Goal: Answer question/provide support: Share knowledge or assist other users

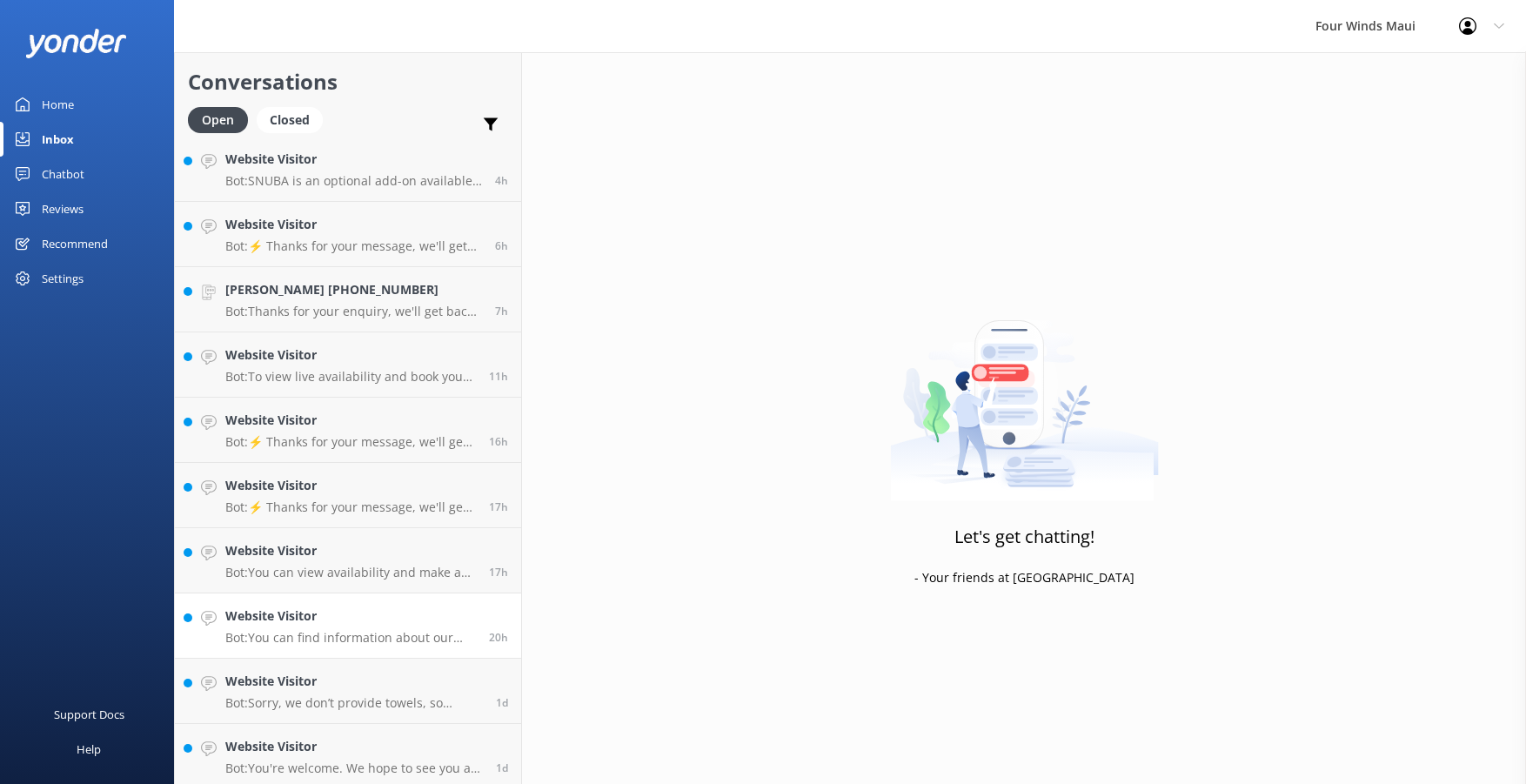
scroll to position [142, 0]
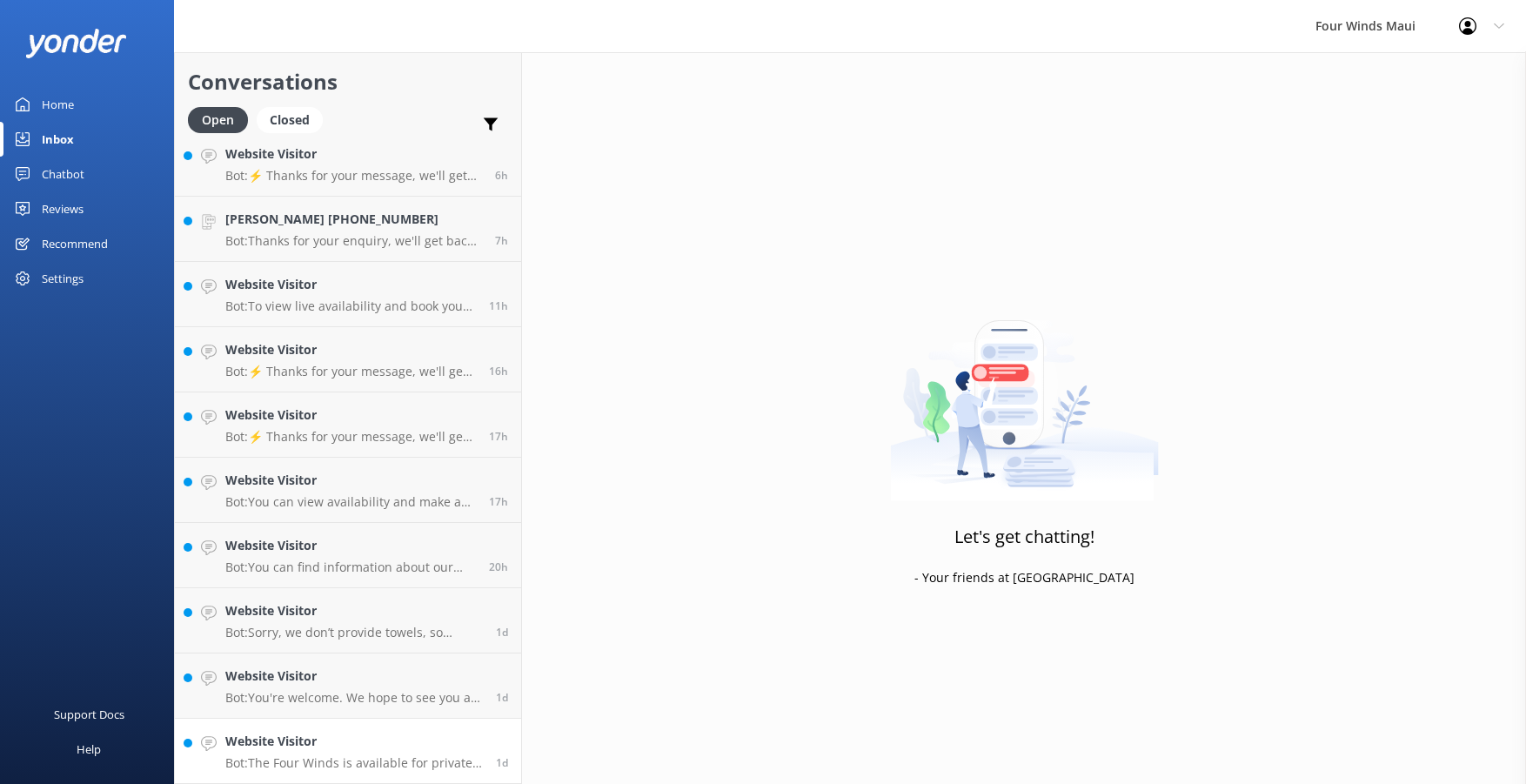
click at [428, 747] on h4 "Website Visitor" at bounding box center [353, 740] width 257 height 19
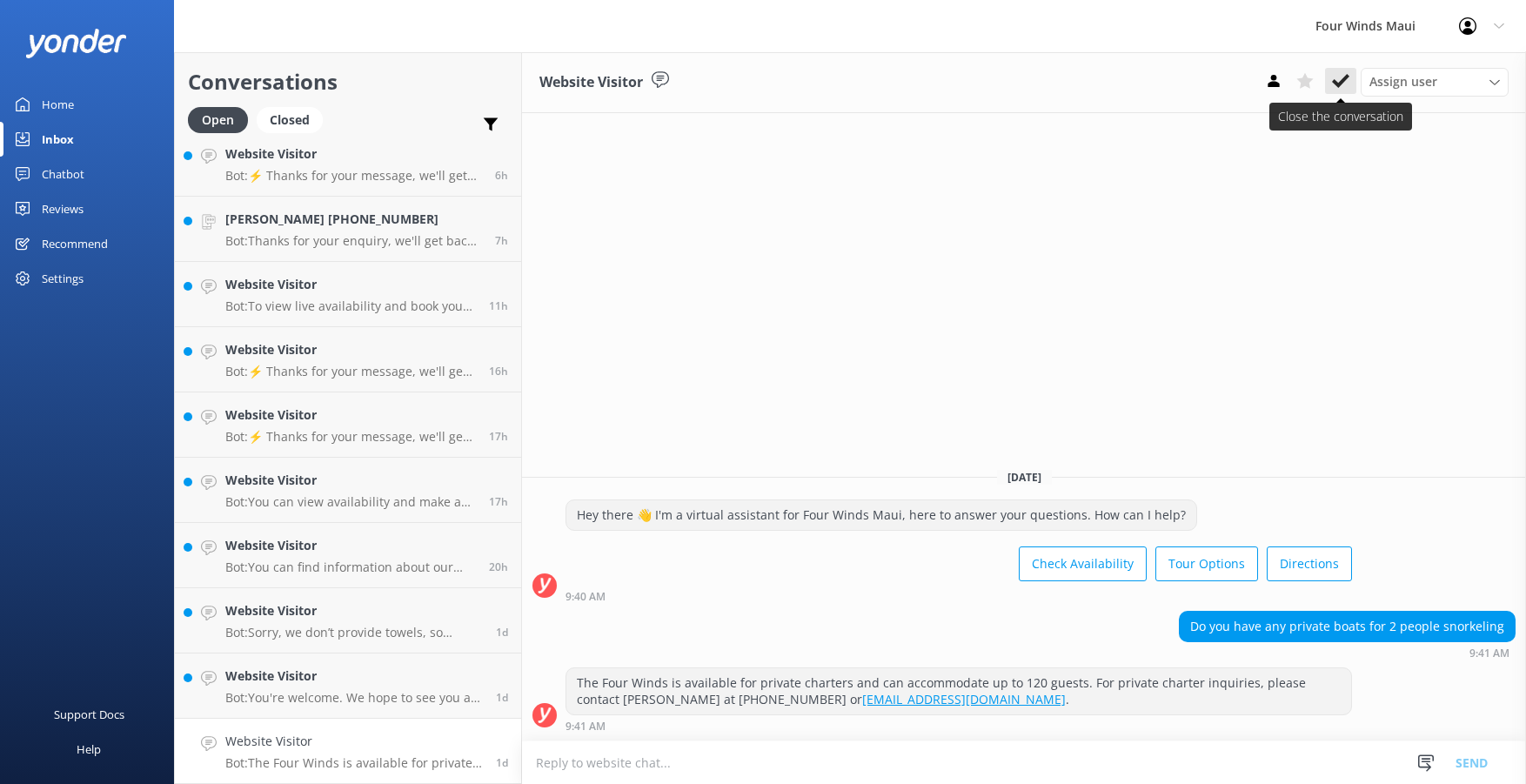
click at [1339, 78] on icon at bounding box center [1340, 81] width 17 height 17
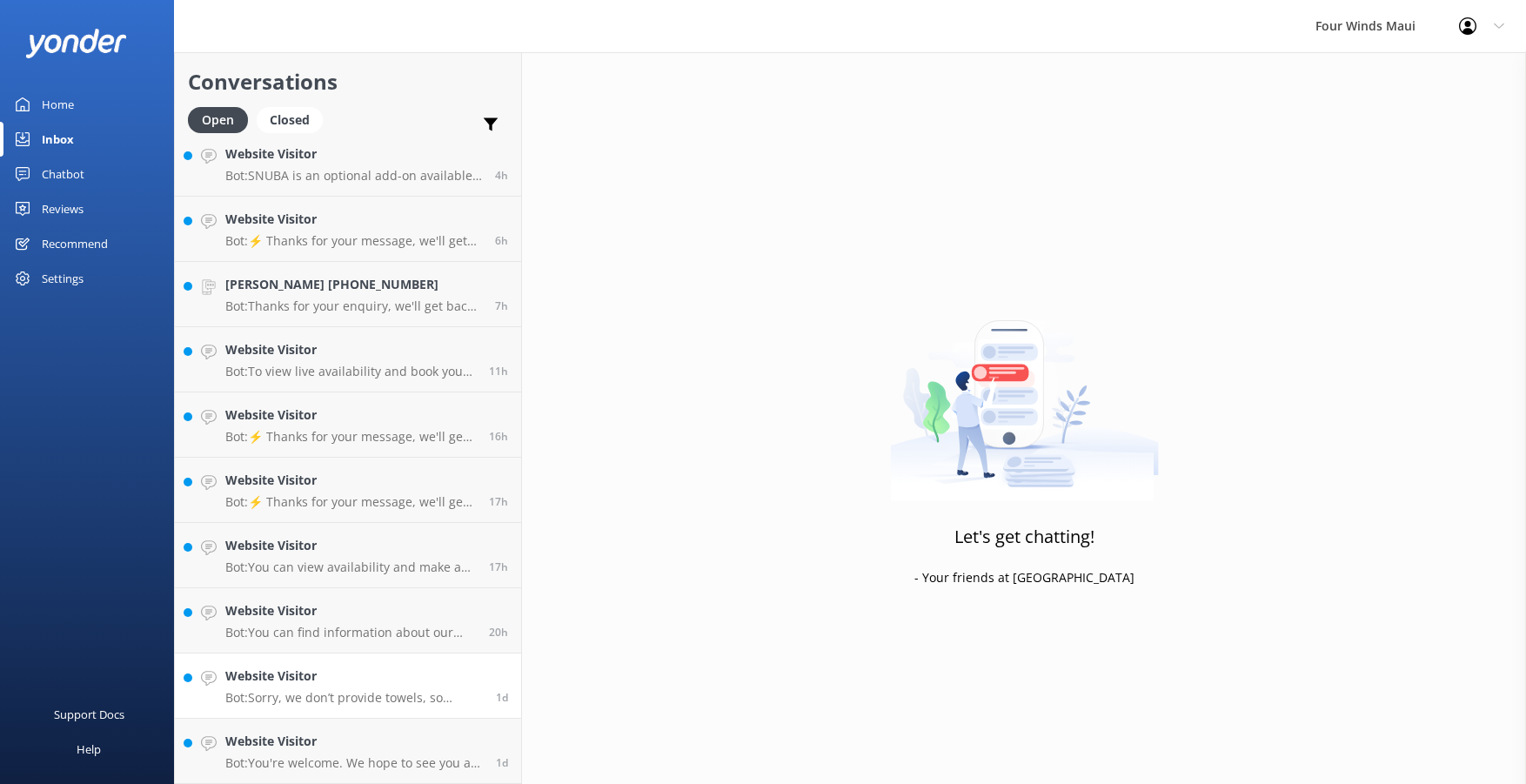
scroll to position [77, 0]
click at [325, 699] on p "Bot: Sorry, we don’t provide towels, so please remember to bring your own." at bounding box center [353, 697] width 257 height 15
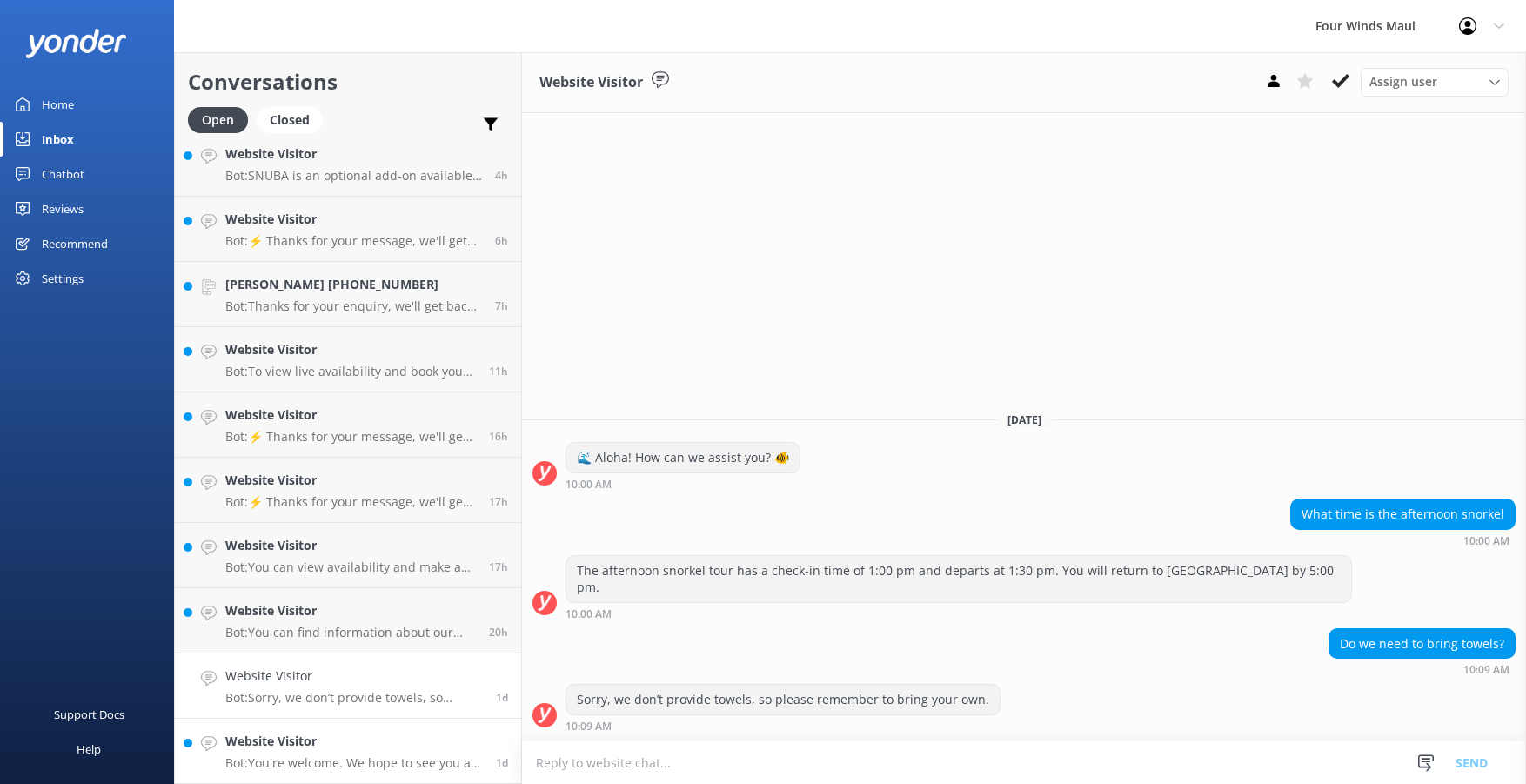
click at [251, 740] on h4 "Website Visitor" at bounding box center [353, 740] width 257 height 19
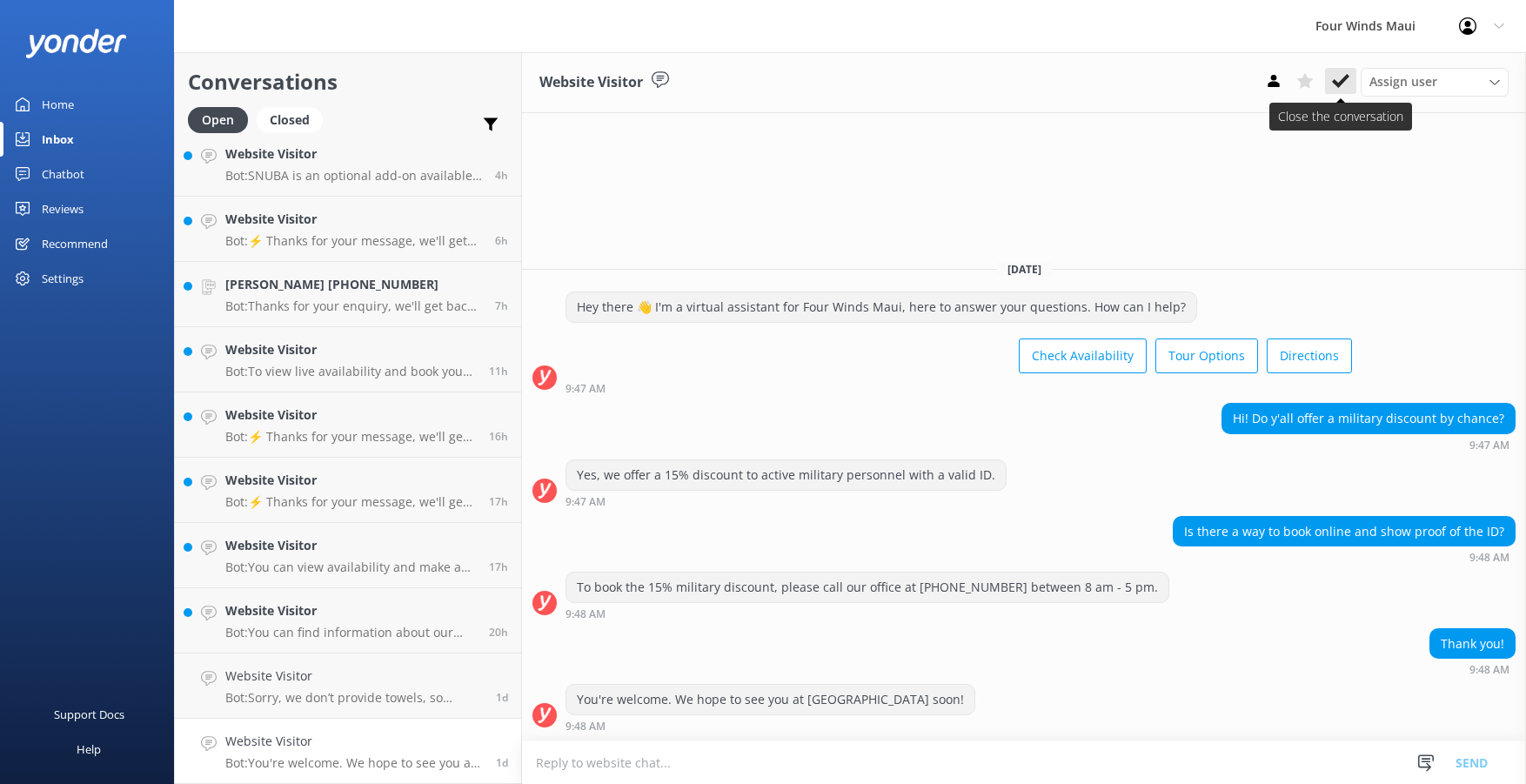
click at [1341, 79] on icon at bounding box center [1340, 81] width 17 height 17
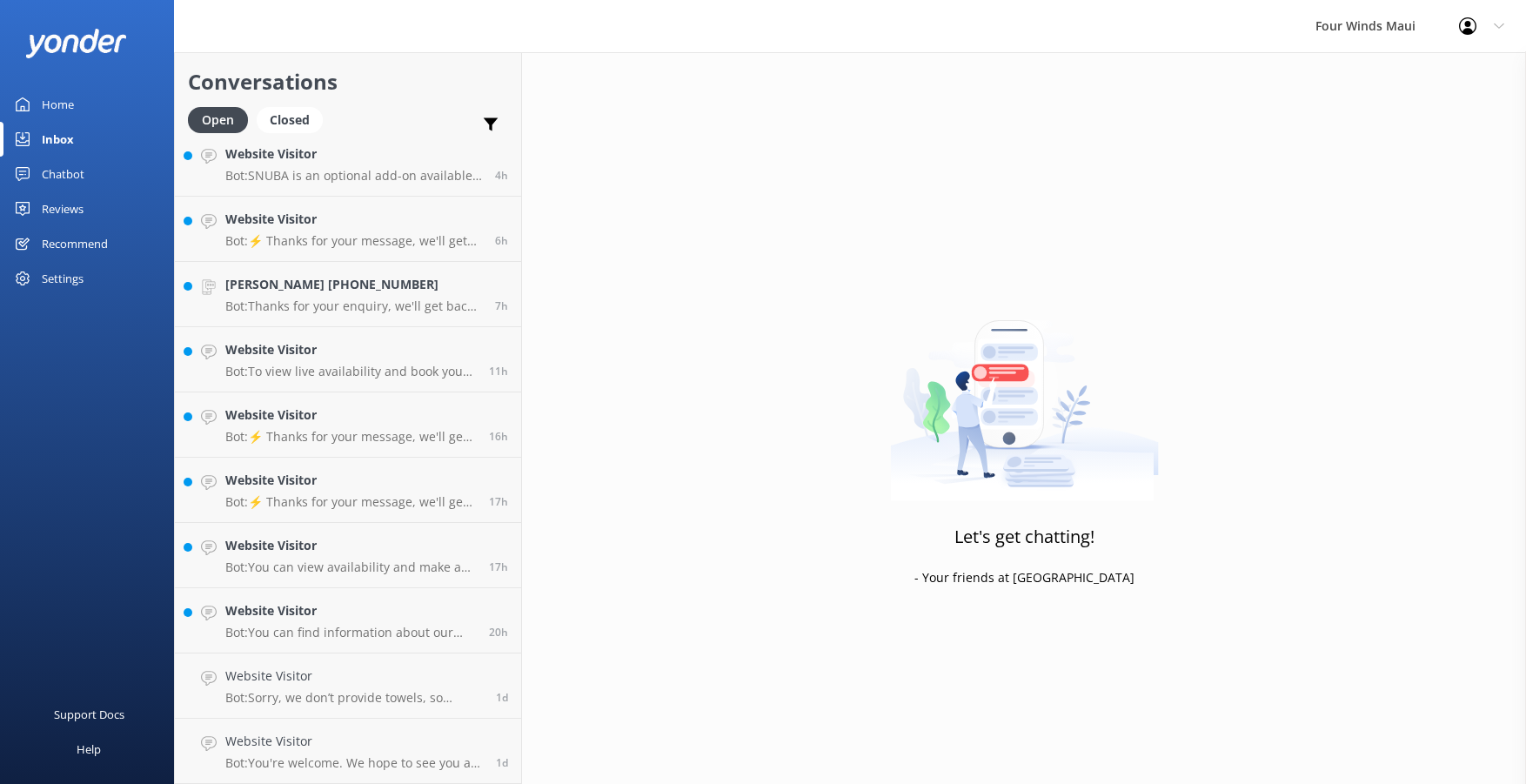
scroll to position [13, 0]
click at [425, 760] on p "Bot: Sorry, we don’t provide towels, so please remember to bring your own." at bounding box center [353, 762] width 257 height 15
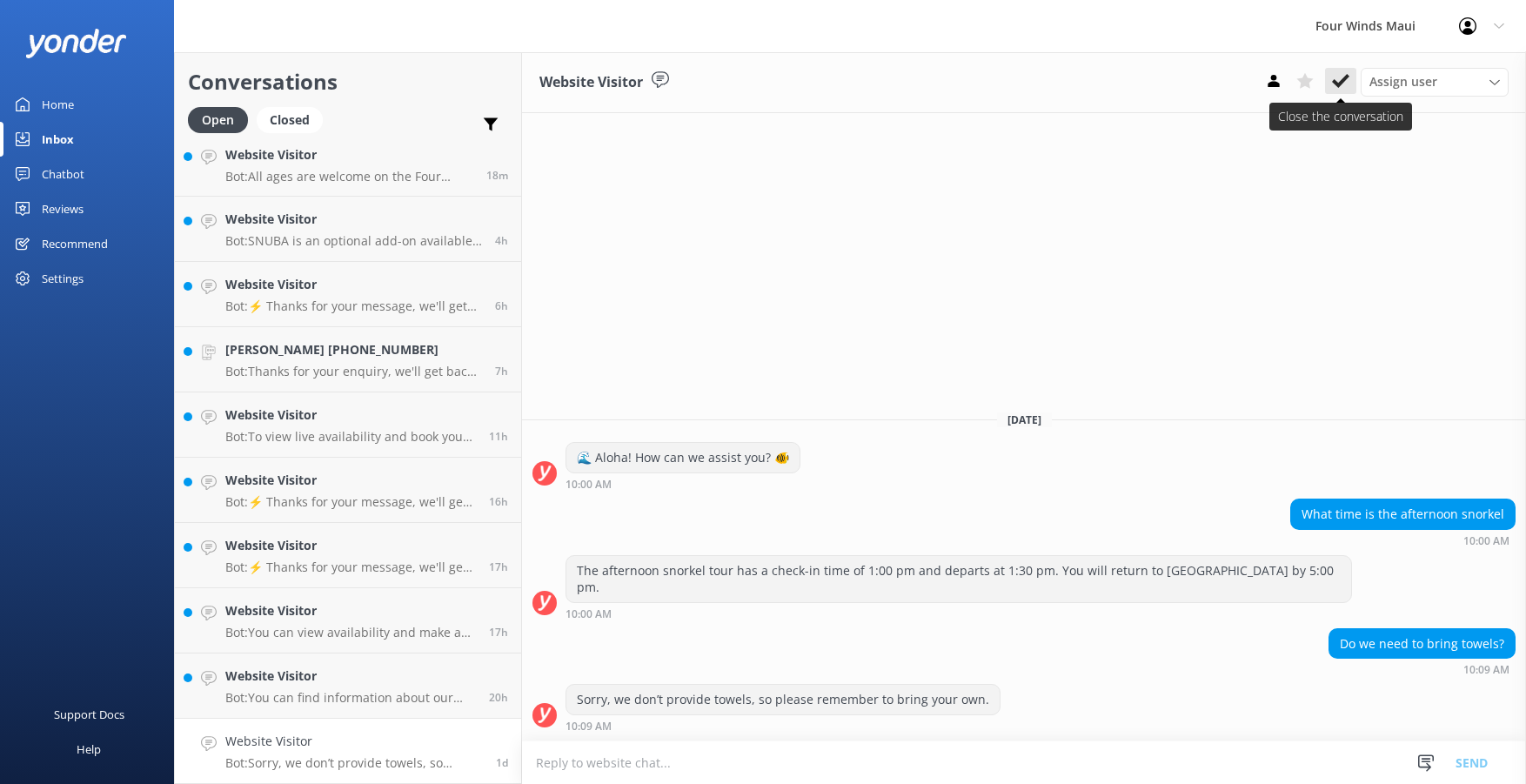
click at [1347, 80] on icon at bounding box center [1340, 81] width 17 height 17
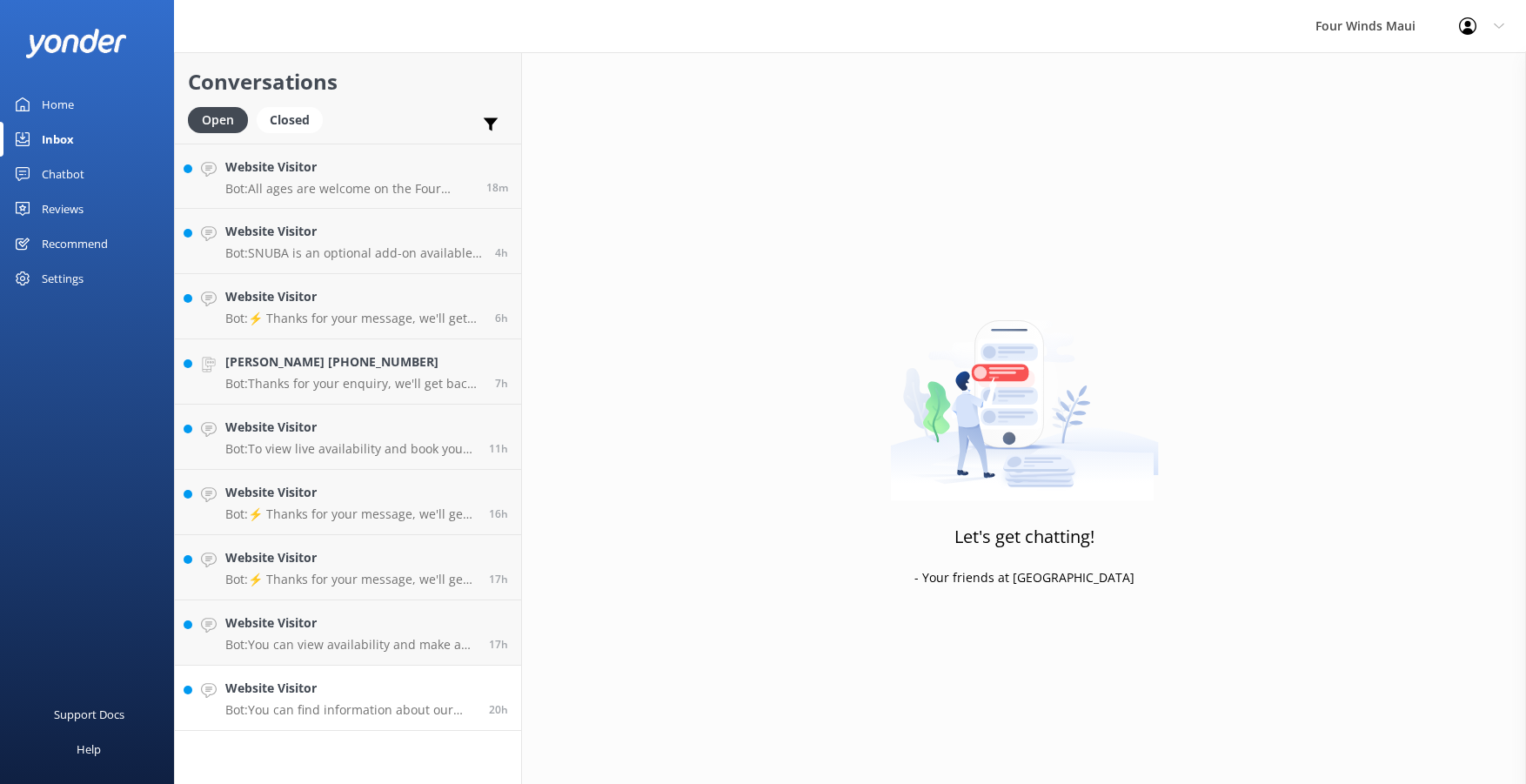
click at [325, 694] on h4 "Website Visitor" at bounding box center [350, 687] width 251 height 19
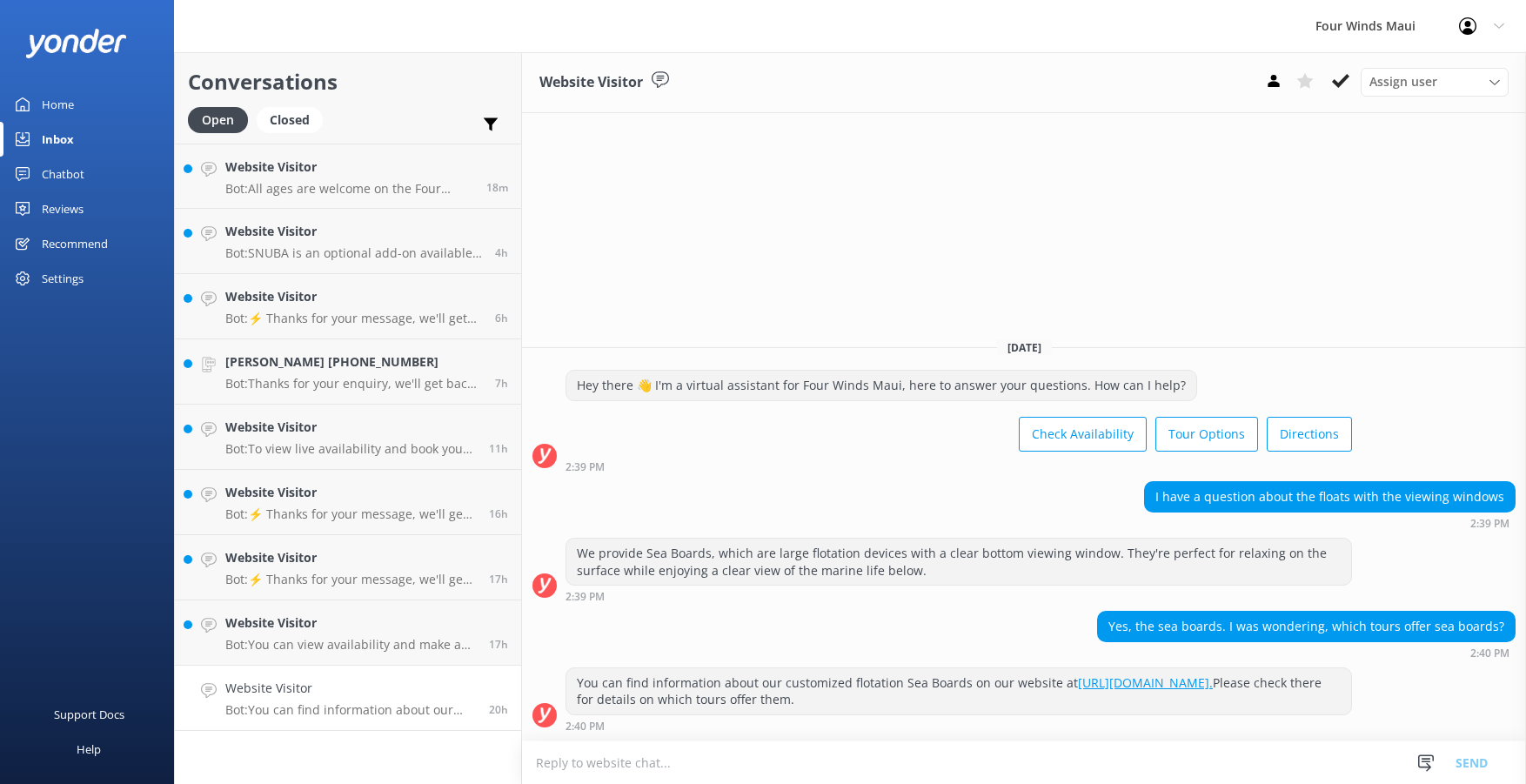
click at [1335, 76] on icon at bounding box center [1340, 81] width 17 height 17
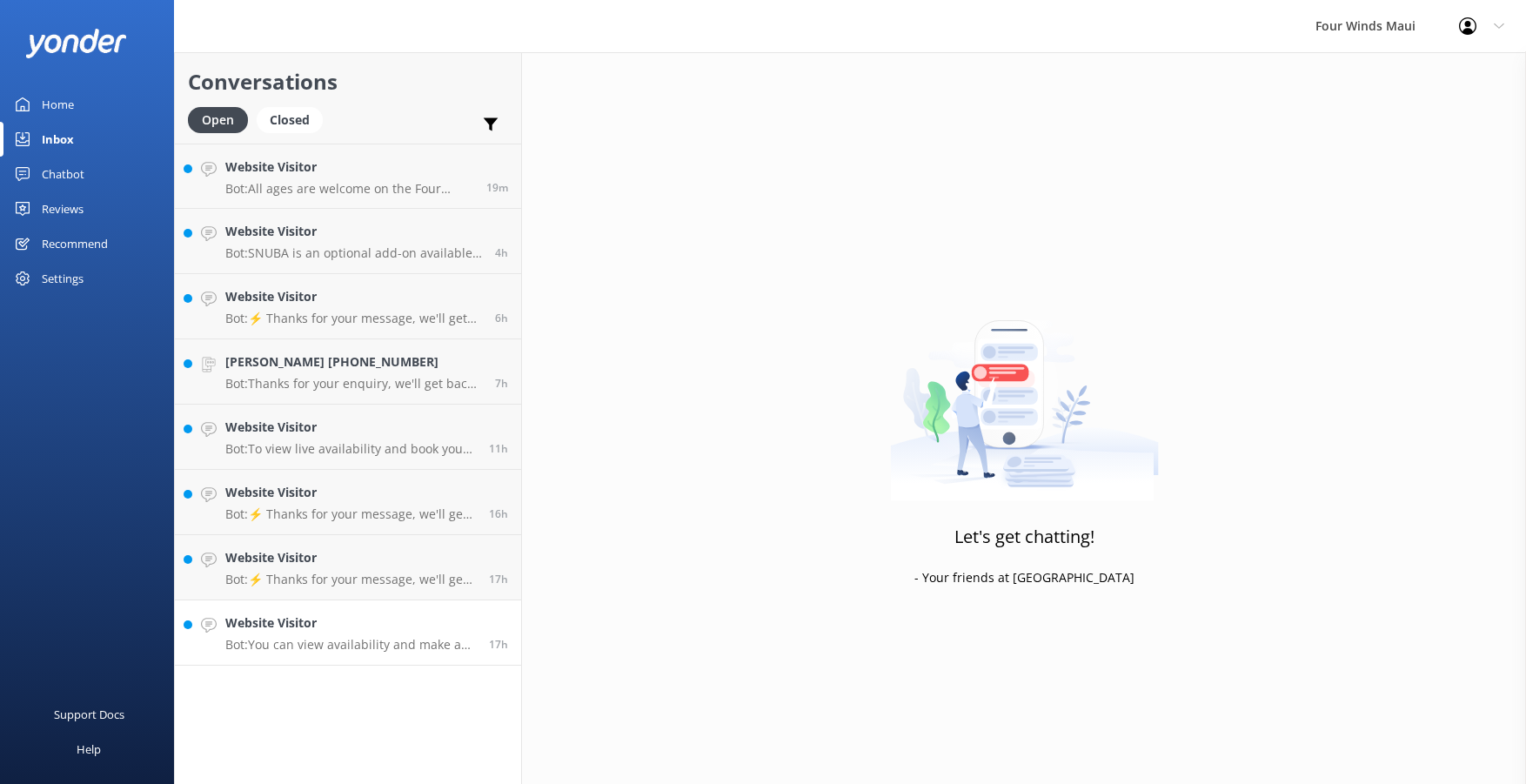
click at [371, 641] on p "Bot: You can view availability and make a reservation for the Snorkel Molokini …" at bounding box center [350, 644] width 251 height 15
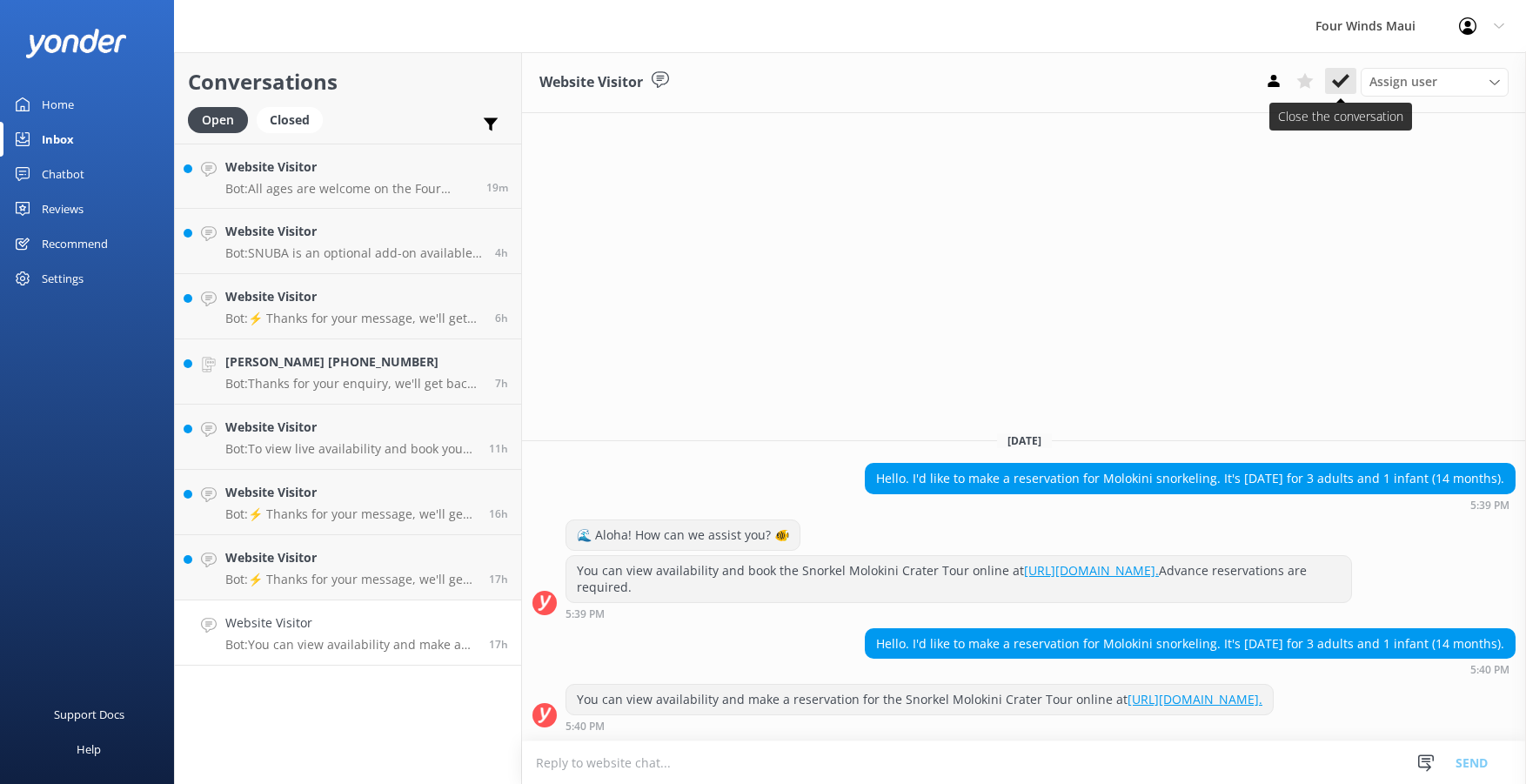
click at [1339, 80] on icon at bounding box center [1340, 81] width 17 height 17
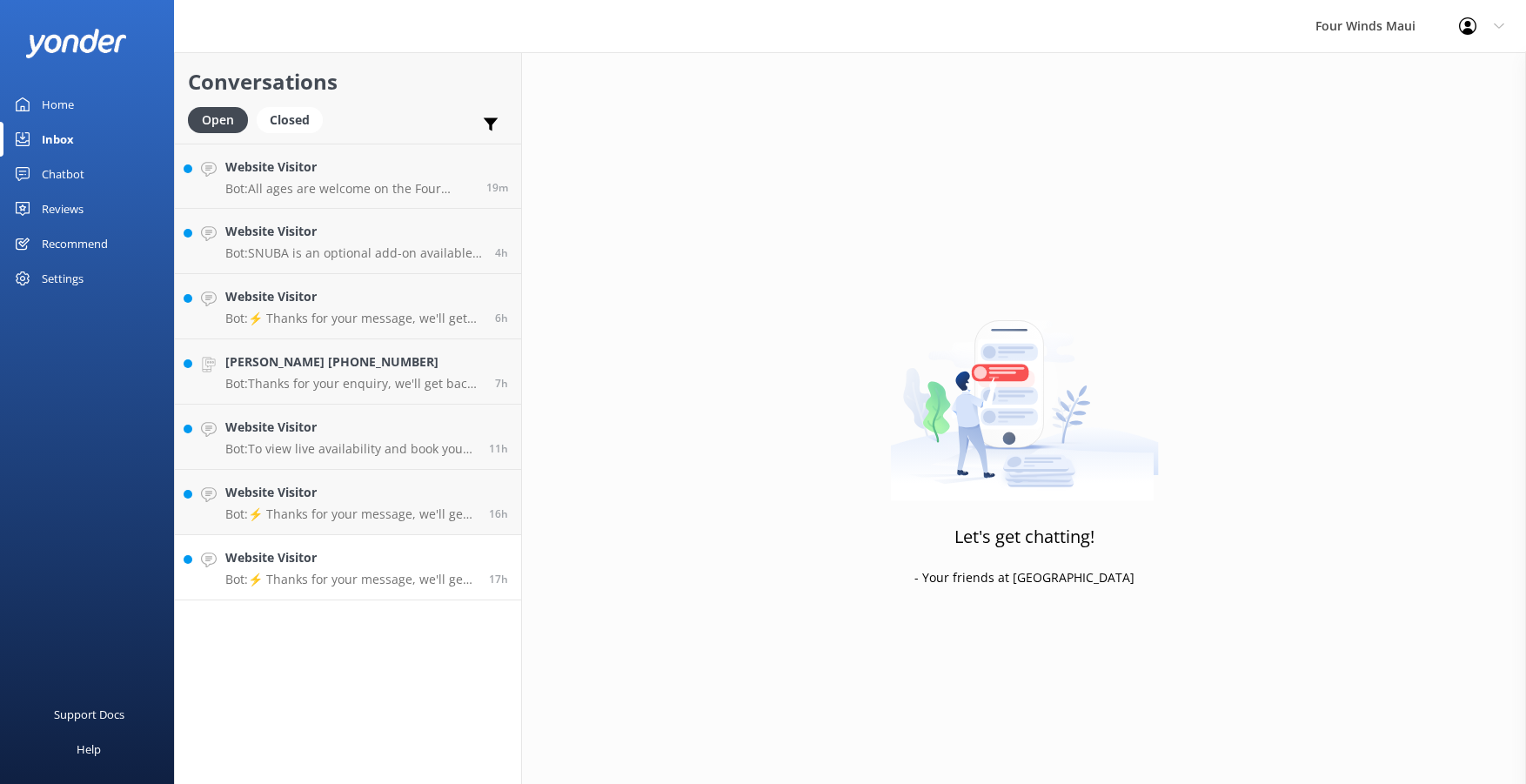
drag, startPoint x: 410, startPoint y: 554, endPoint x: 500, endPoint y: 574, distance: 92.2
click at [410, 554] on h4 "Website Visitor" at bounding box center [350, 557] width 251 height 19
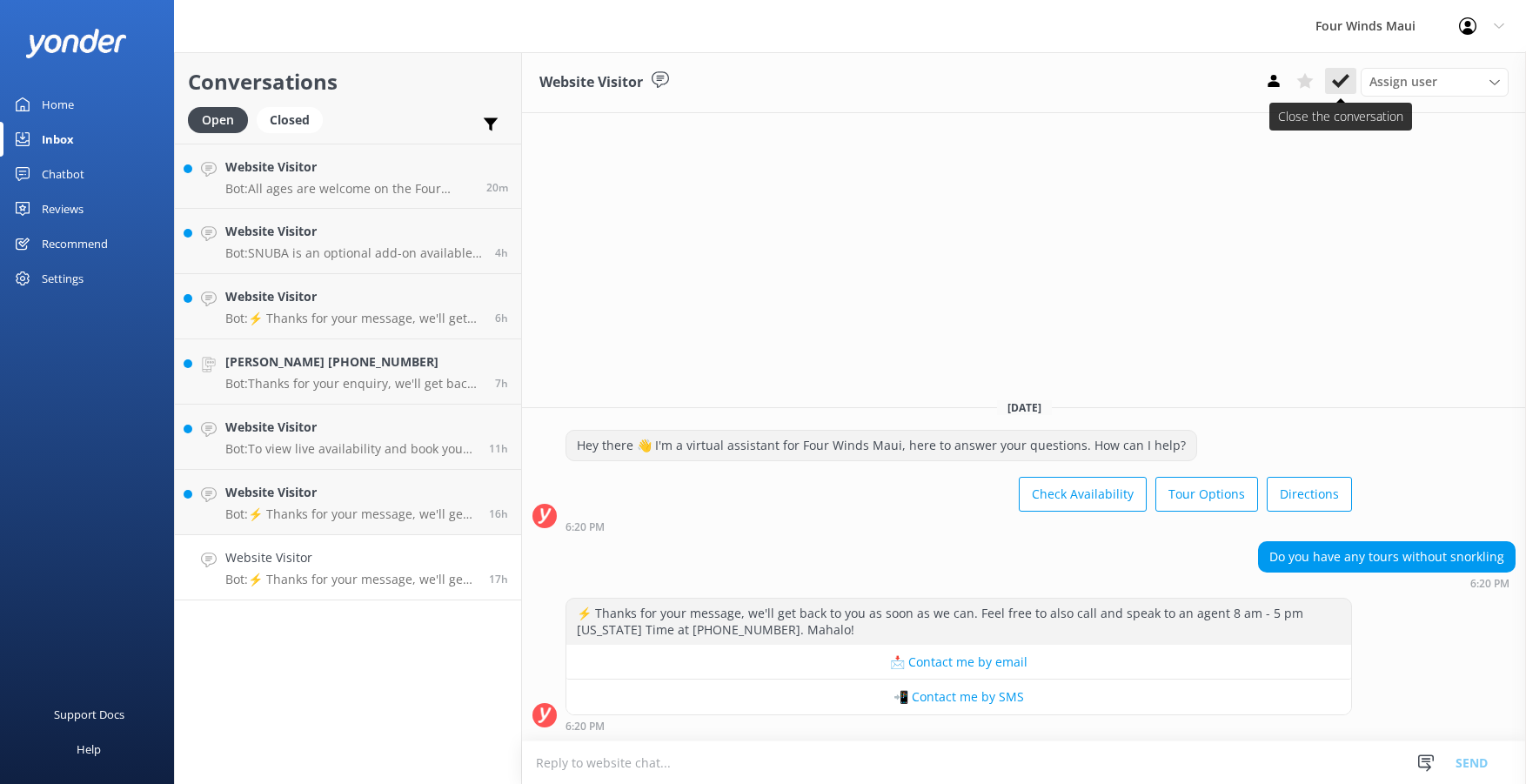
click at [1337, 78] on icon at bounding box center [1340, 81] width 17 height 17
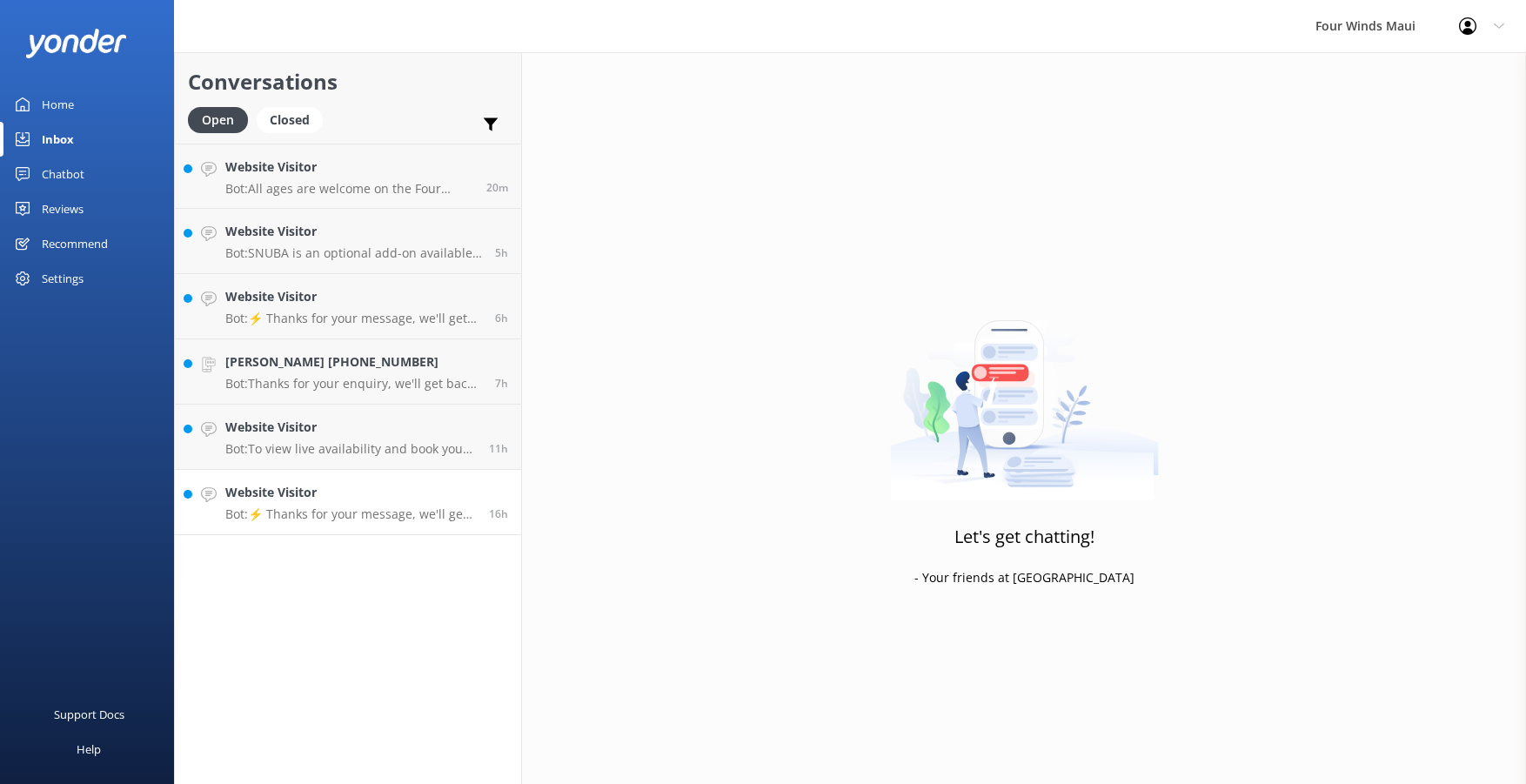
click at [295, 508] on p "Bot: ⚡ Thanks for your message, we'll get back to you as soon as we can. Feel f…" at bounding box center [350, 513] width 251 height 15
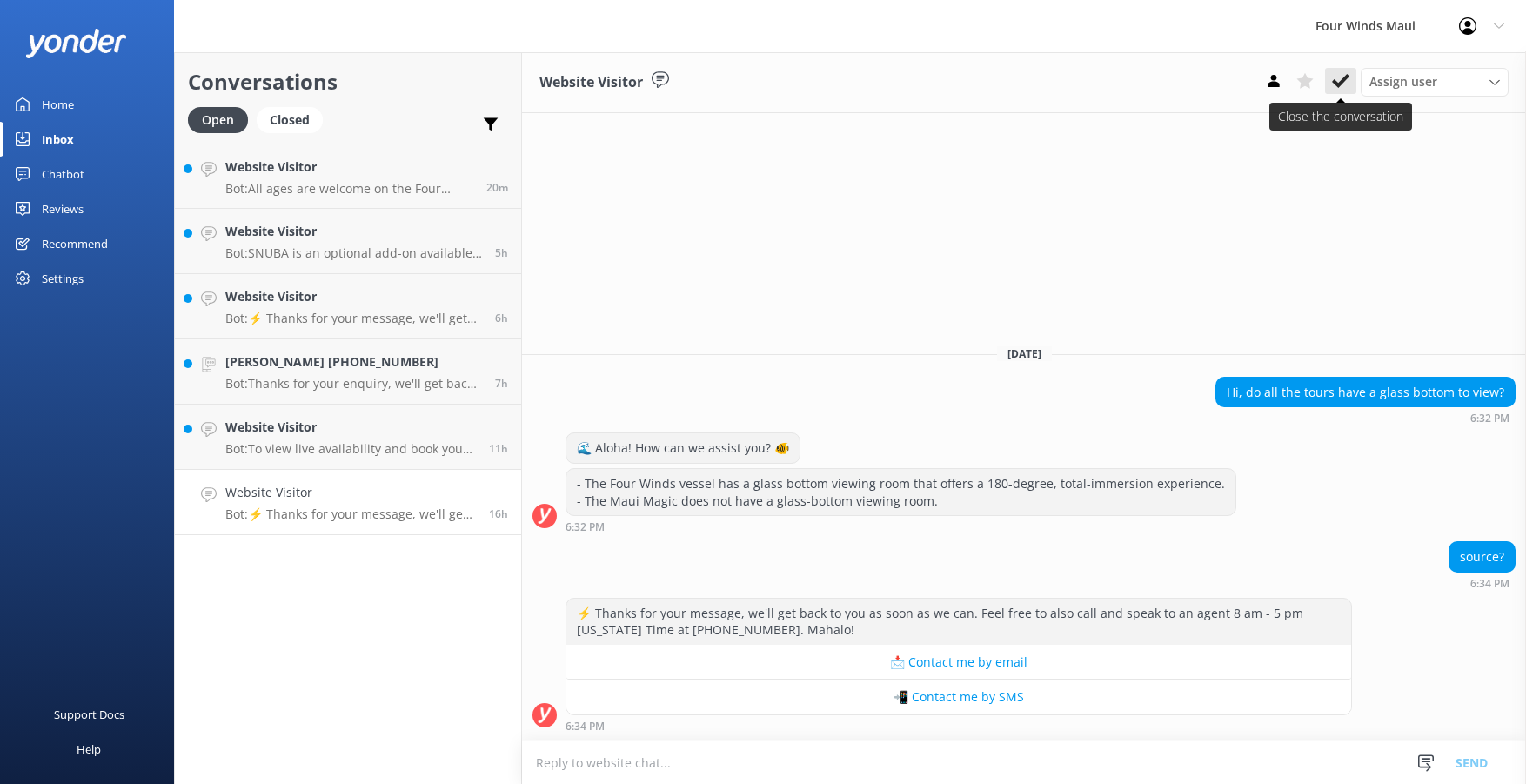
click at [1338, 81] on icon at bounding box center [1340, 81] width 17 height 17
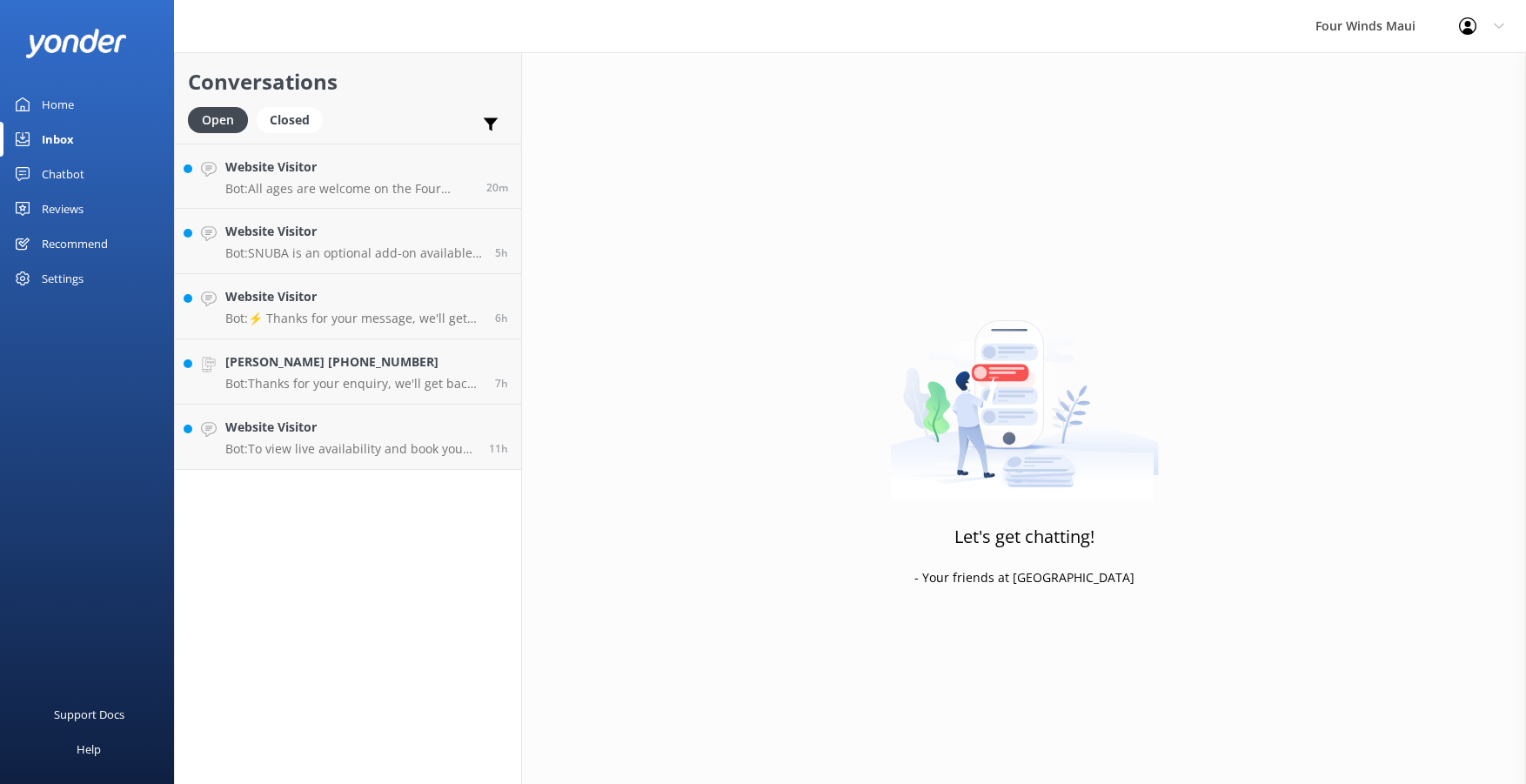
click at [322, 645] on div "Conversations Open Closed Important Assigned to me Unassigned SMS Website Visit…" at bounding box center [348, 418] width 348 height 731
click at [261, 455] on p "Bot: To view live availability and book your tour, please visit [URL][DOMAIN_NA…" at bounding box center [350, 448] width 251 height 15
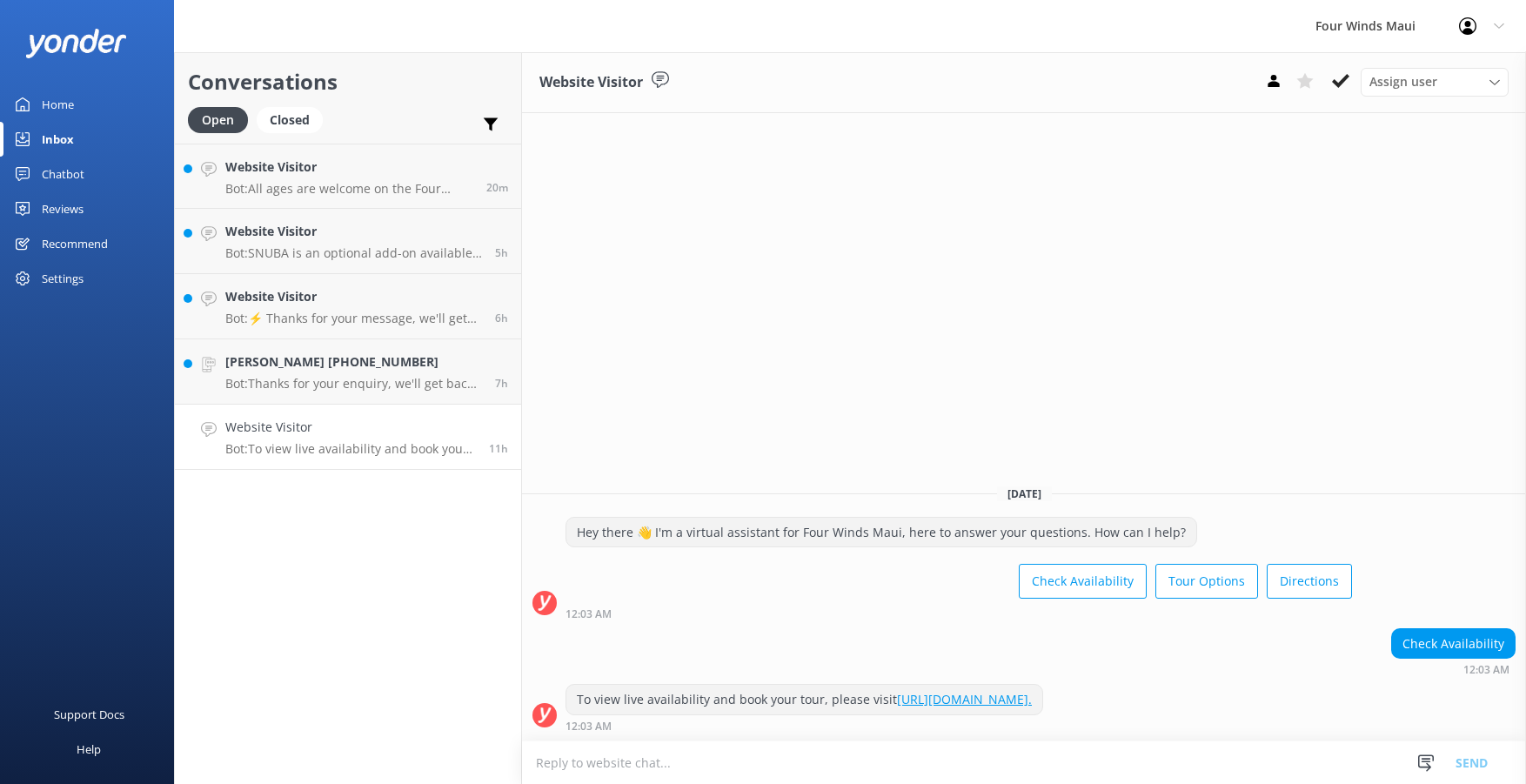
click at [1335, 79] on icon at bounding box center [1340, 81] width 17 height 17
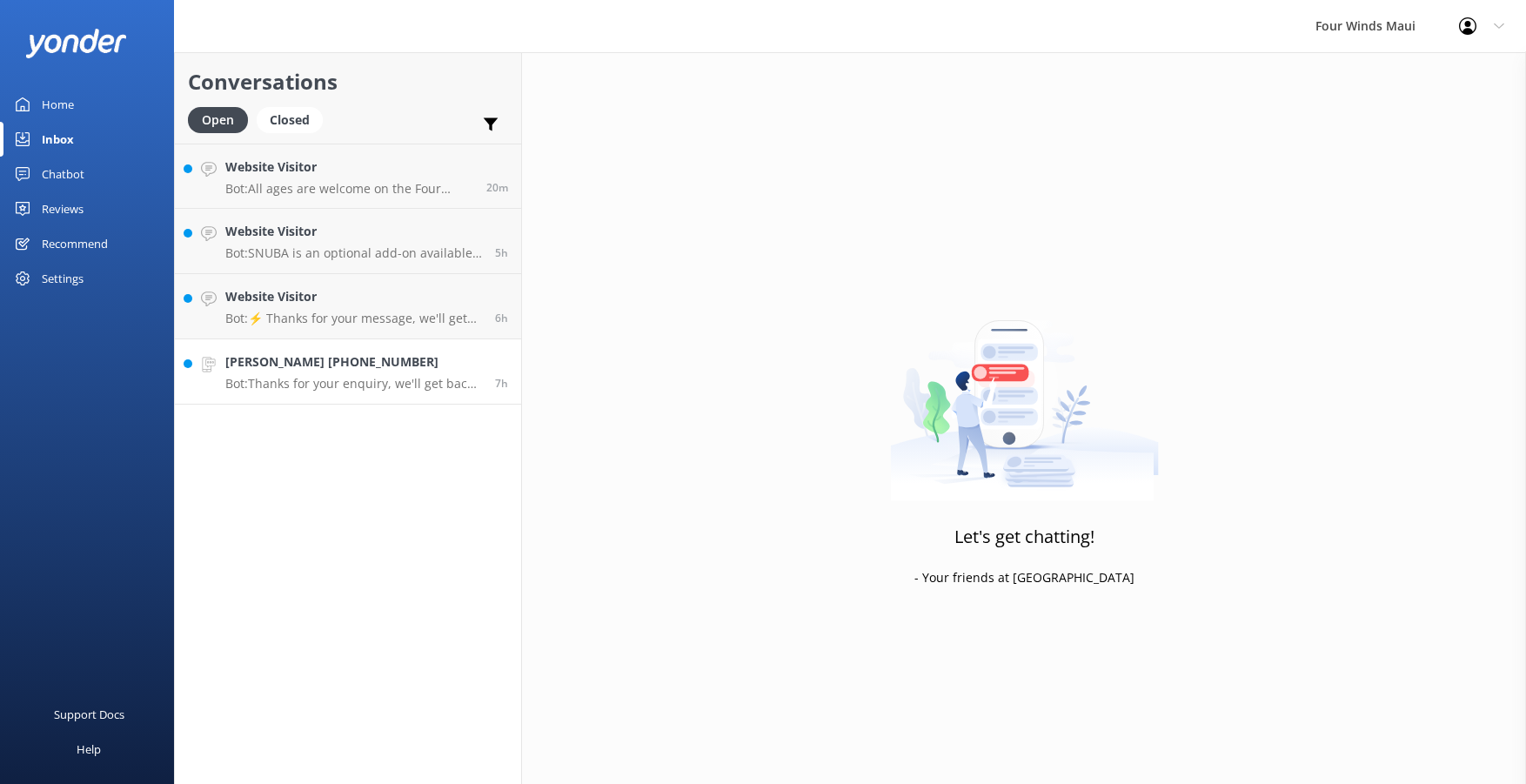
click at [391, 381] on p "Bot: Thanks for your enquiry, we'll get back to you as soon as we can during op…" at bounding box center [353, 383] width 256 height 15
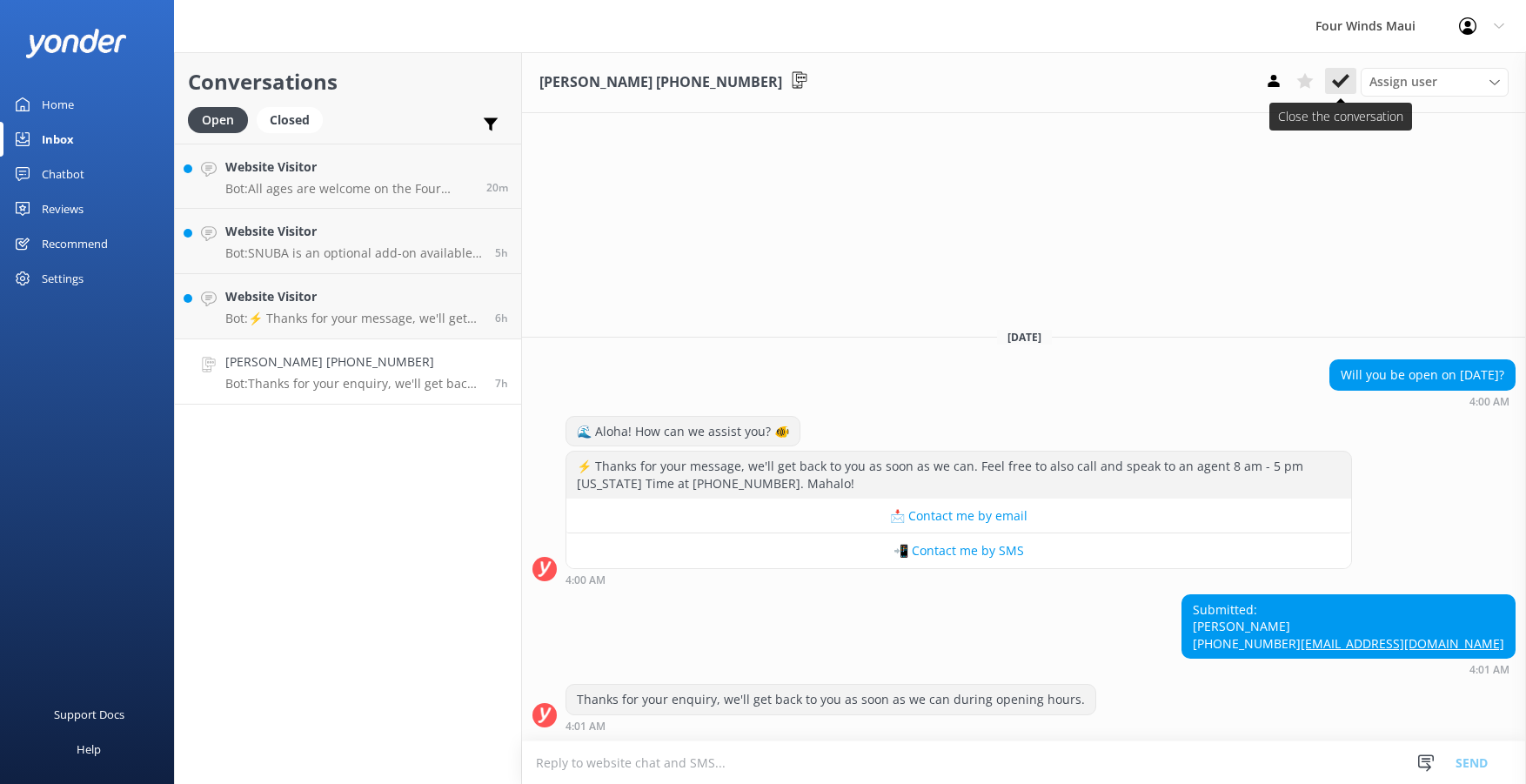
click at [1337, 79] on icon at bounding box center [1340, 81] width 17 height 17
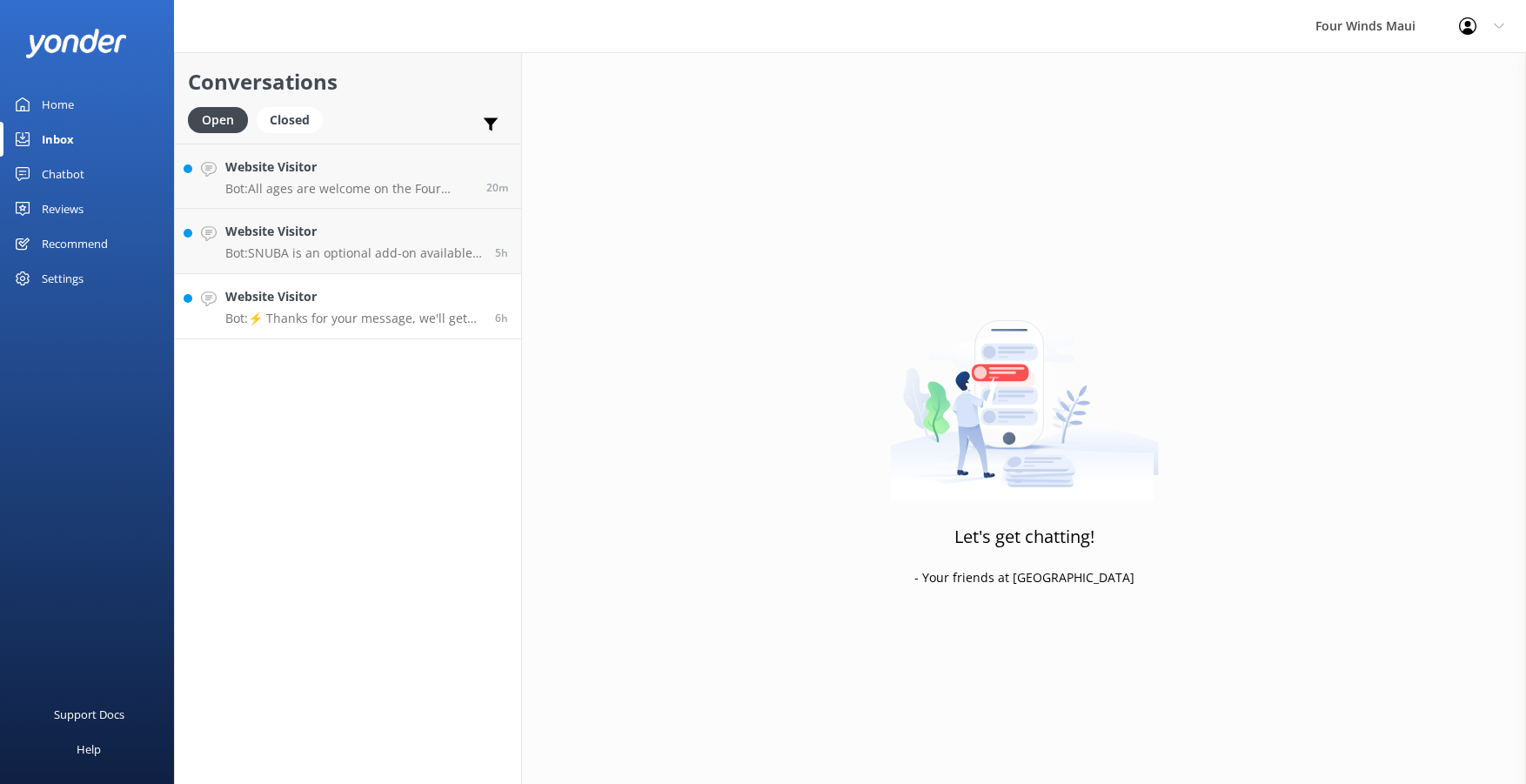
click at [401, 329] on link "Website Visitor Bot: ⚡ Thanks for your message, we'll get back to you as soon a…" at bounding box center [348, 306] width 346 height 65
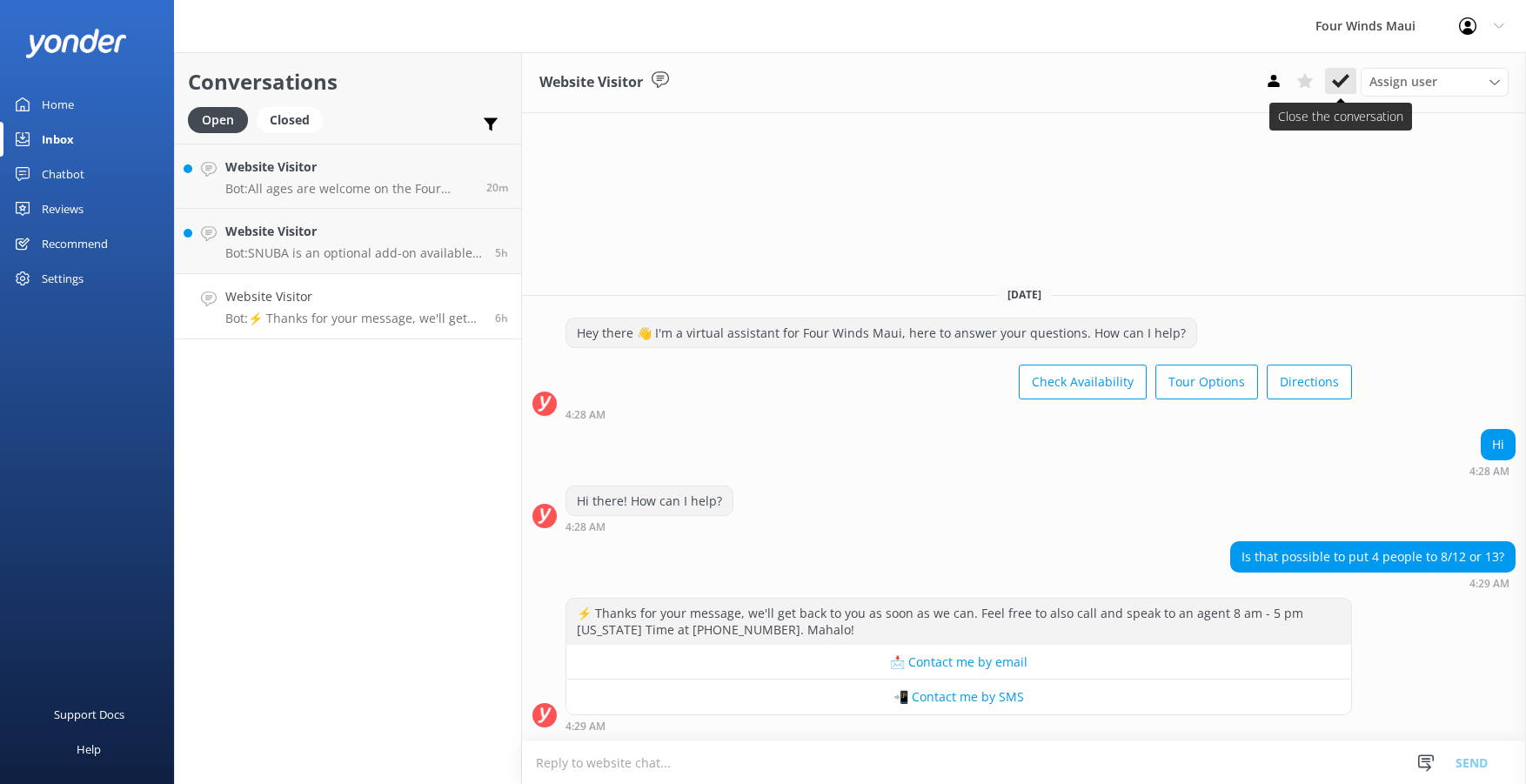
click at [1333, 74] on icon at bounding box center [1340, 81] width 17 height 17
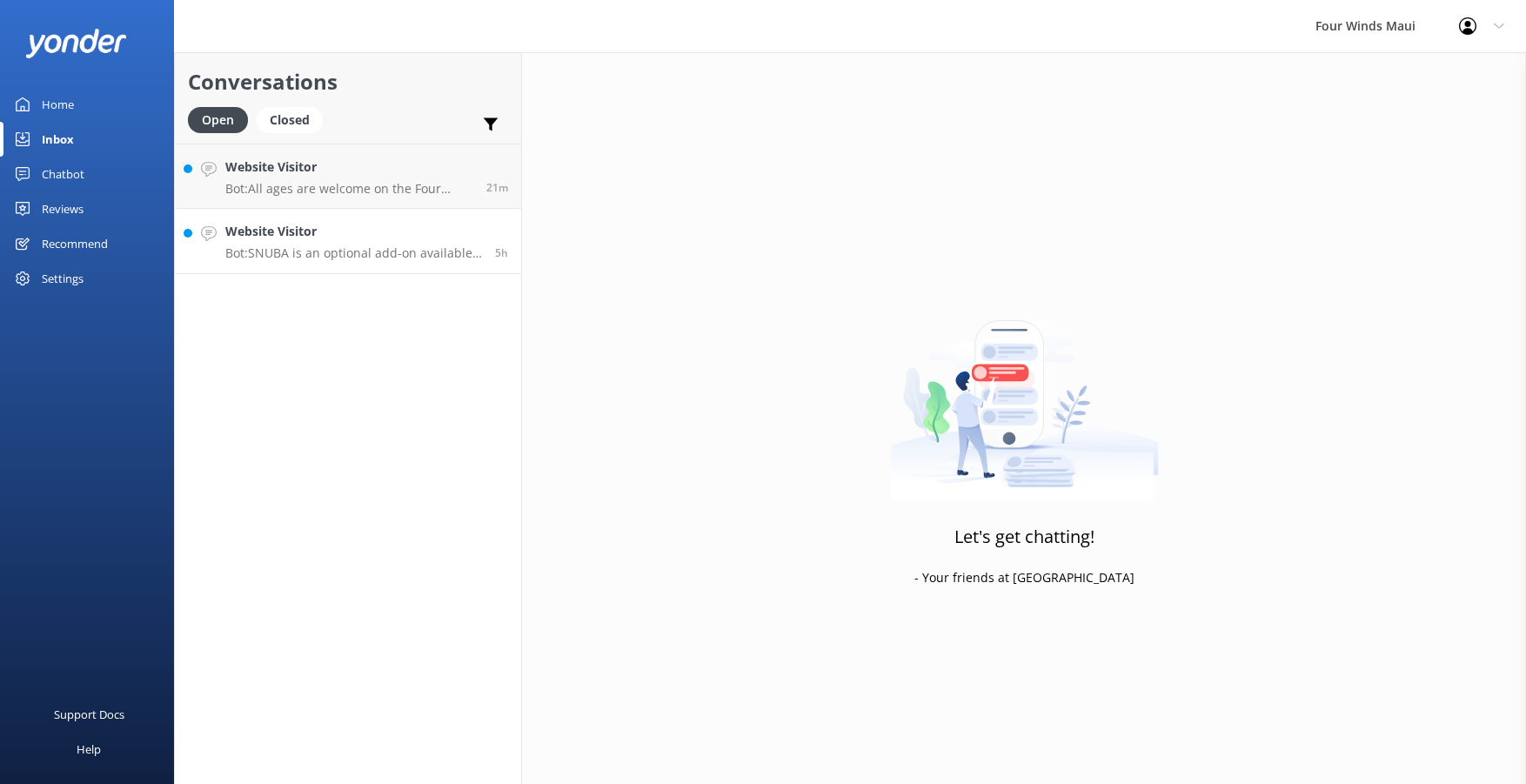
click at [287, 233] on h4 "Website Visitor" at bounding box center [353, 231] width 256 height 19
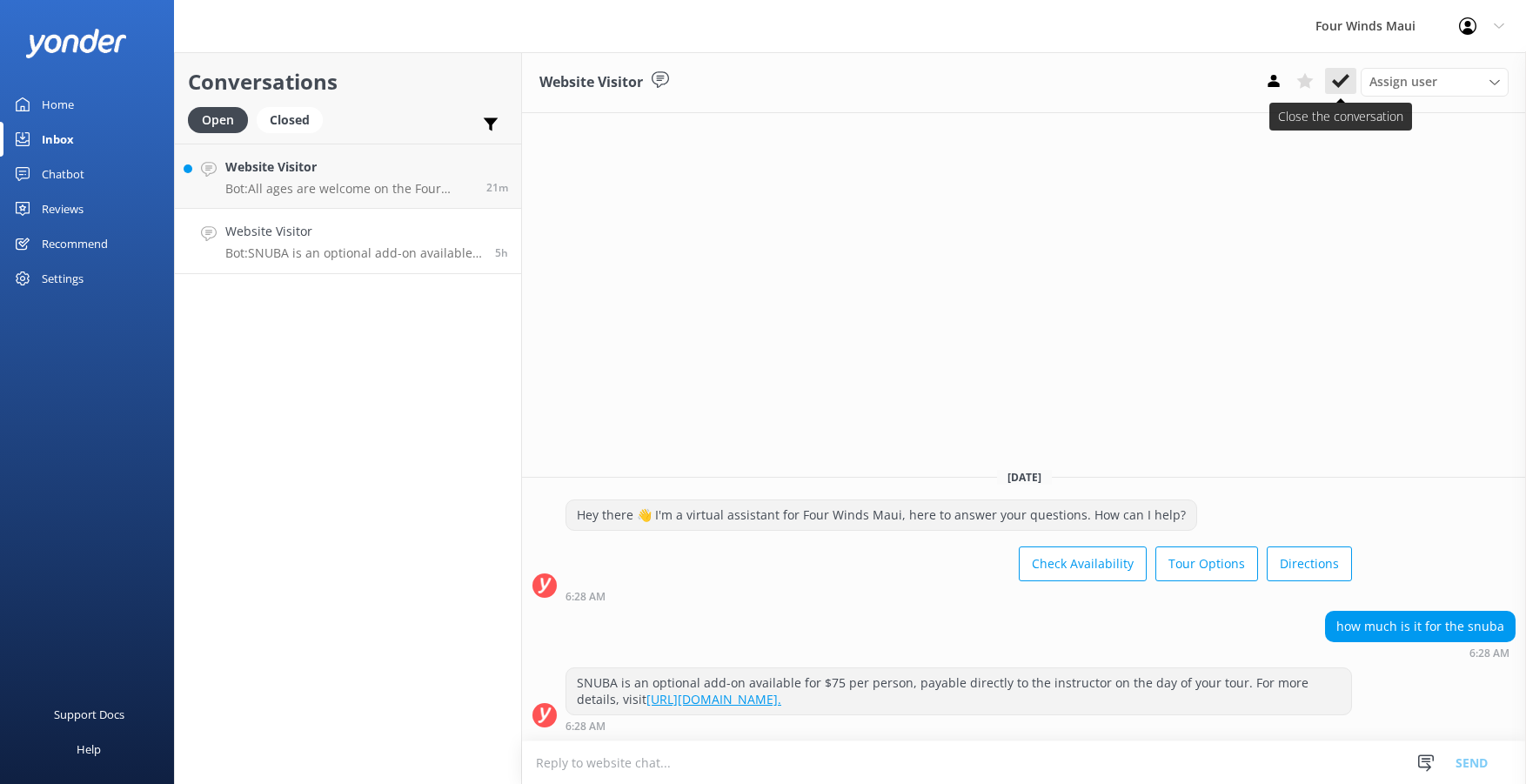
click at [1346, 82] on icon at bounding box center [1340, 81] width 17 height 17
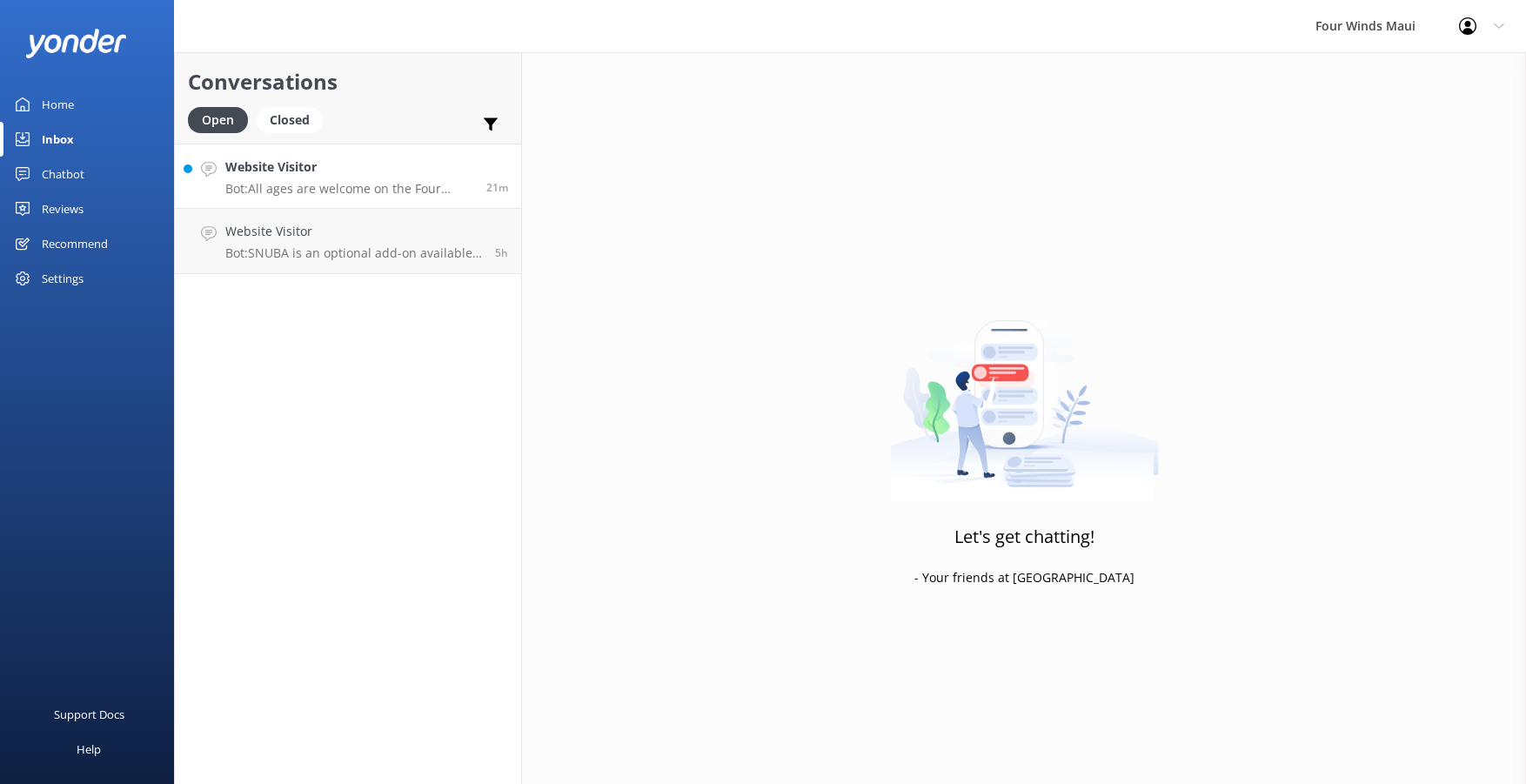
click at [341, 165] on h4 "Website Visitor" at bounding box center [349, 167] width 248 height 19
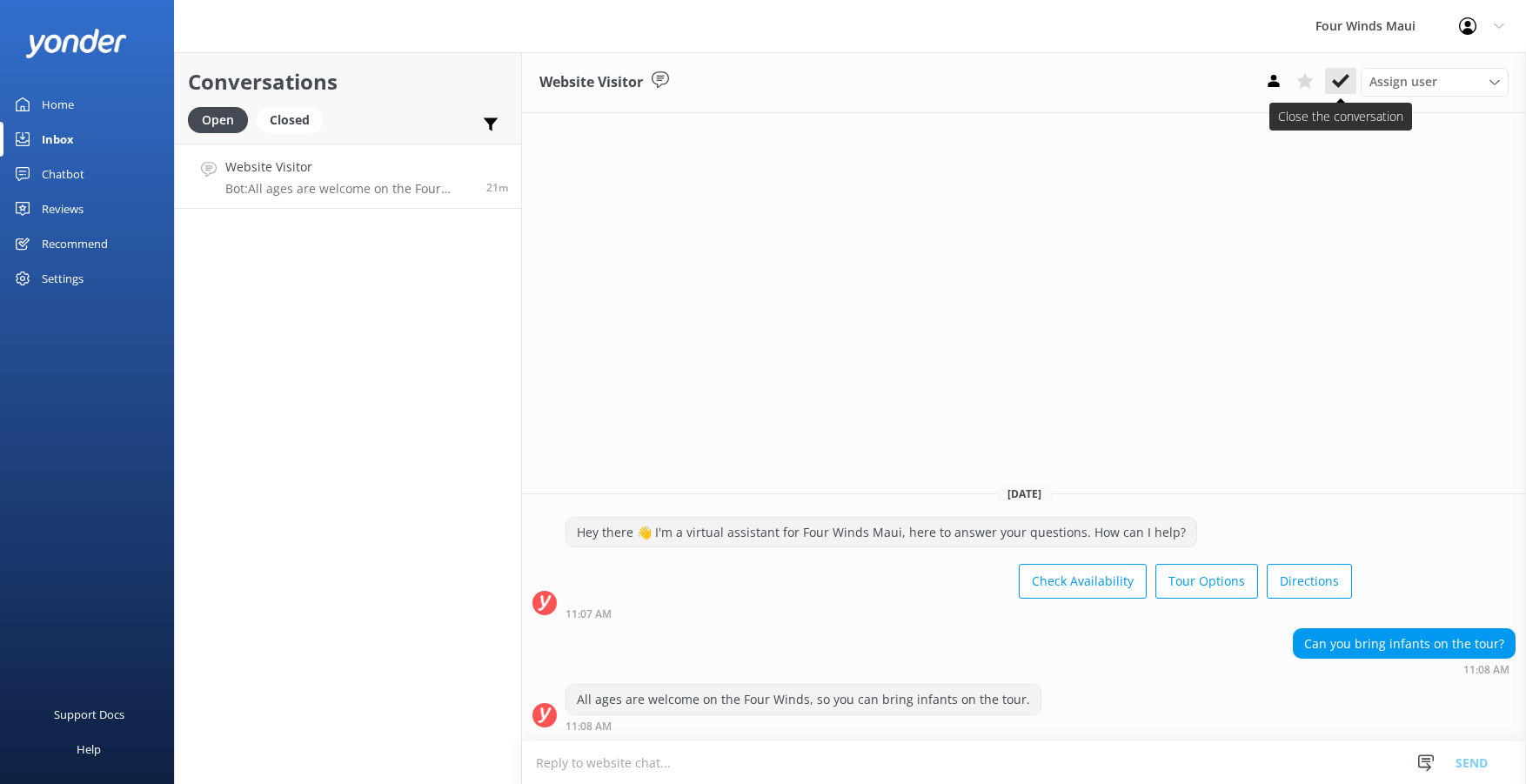
click at [1342, 82] on use at bounding box center [1340, 82] width 17 height 14
